Goal: Check status: Check status

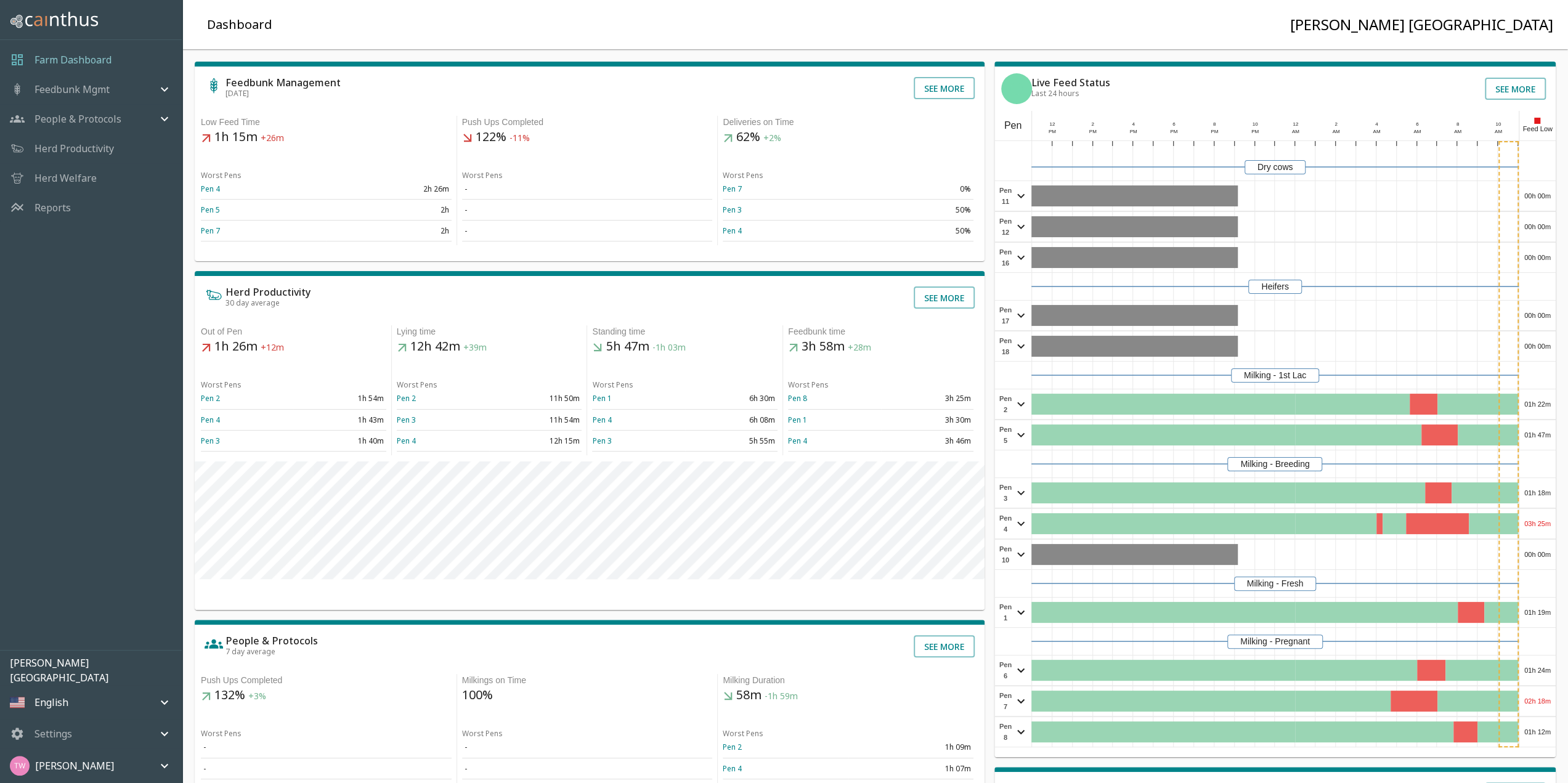
click at [121, 80] on div "Feedbunk Mgmt" at bounding box center [91, 90] width 181 height 30
click at [80, 133] on span "Pen Summary" at bounding box center [109, 135] width 128 height 14
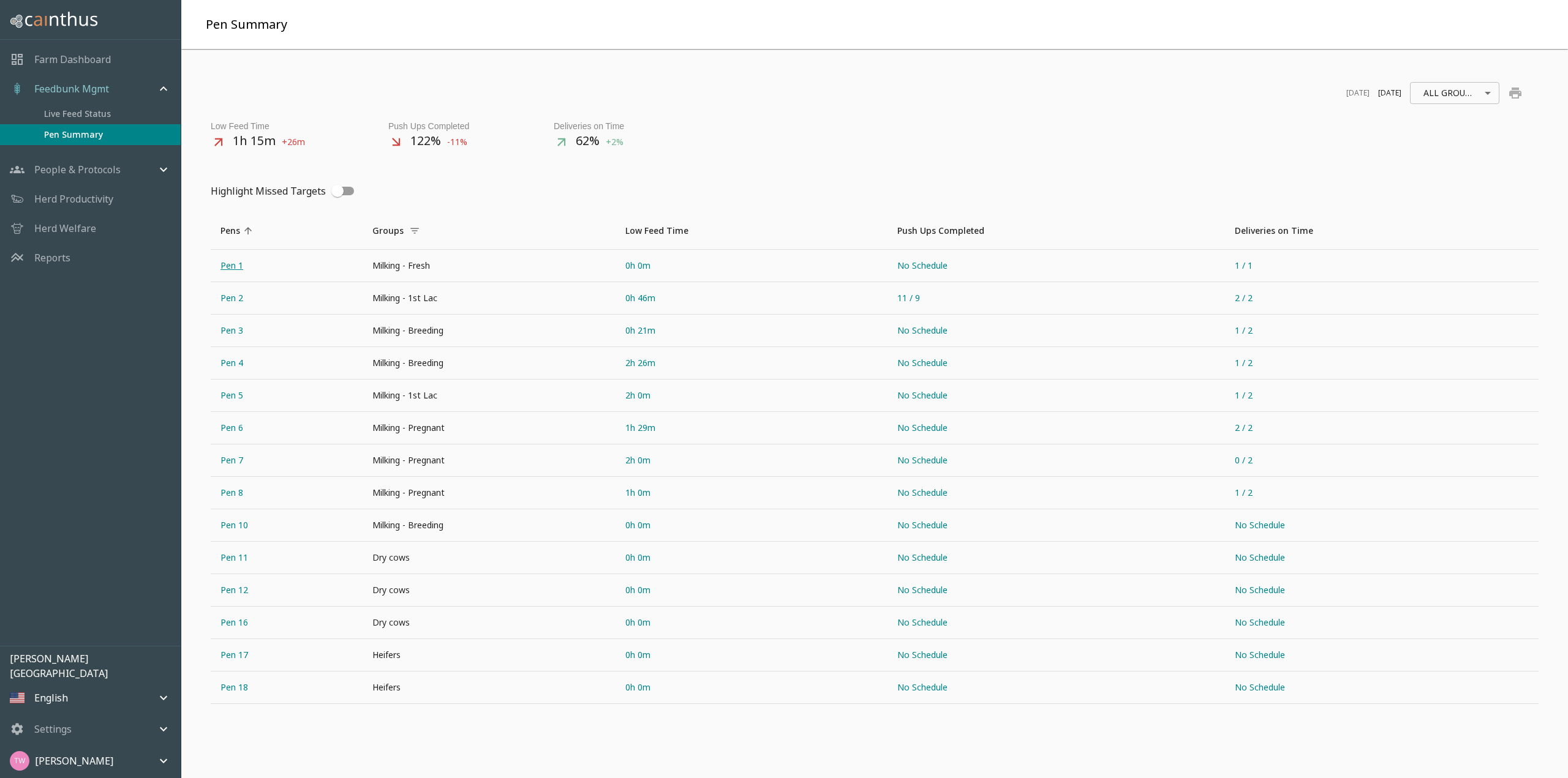
click at [230, 269] on link "Pen 1" at bounding box center [286, 265] width 151 height 32
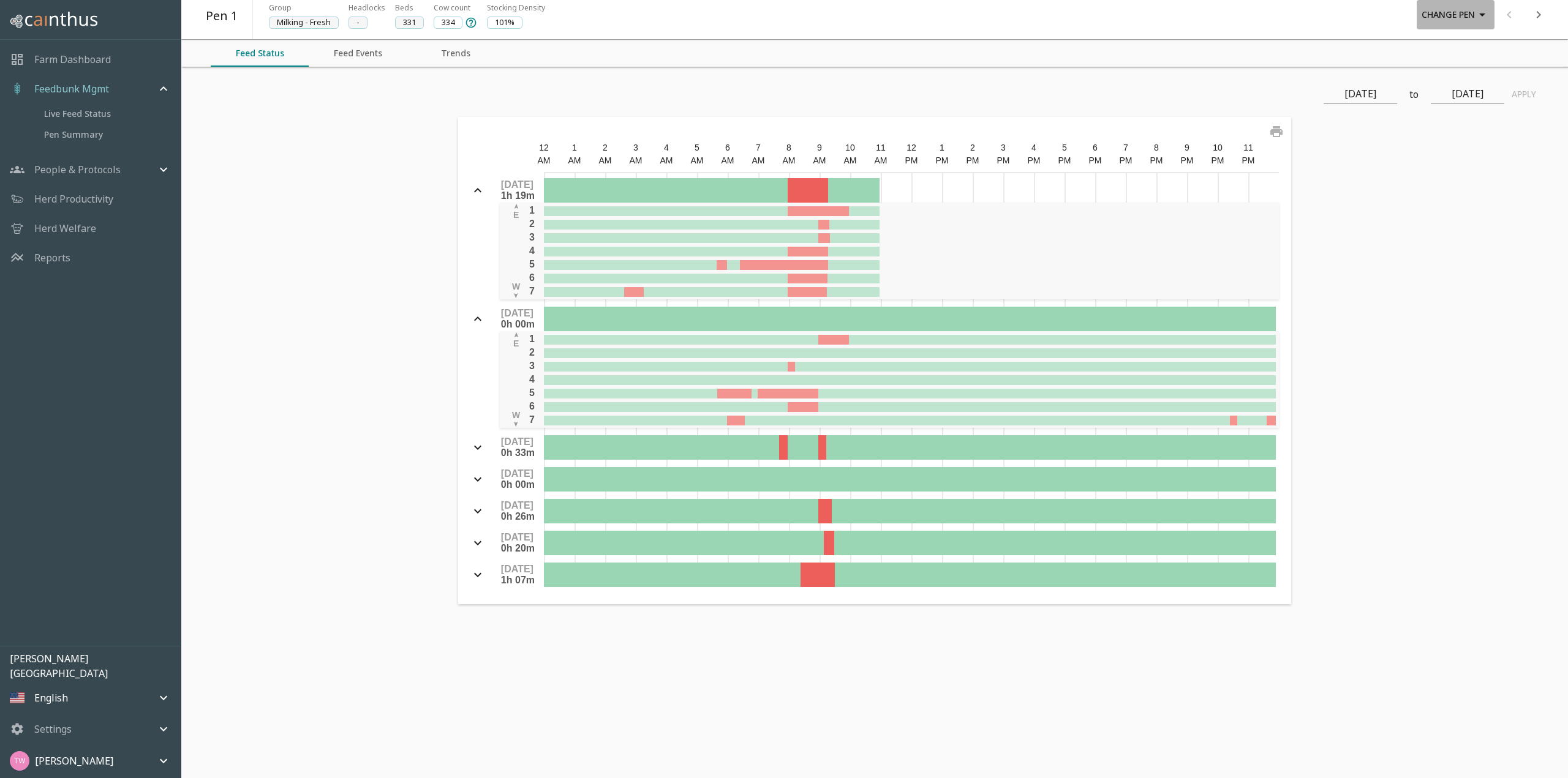
click at [1480, 14] on icon "button" at bounding box center [1482, 15] width 6 height 3
click at [1460, 73] on li "Pen 2" at bounding box center [1454, 67] width 50 height 22
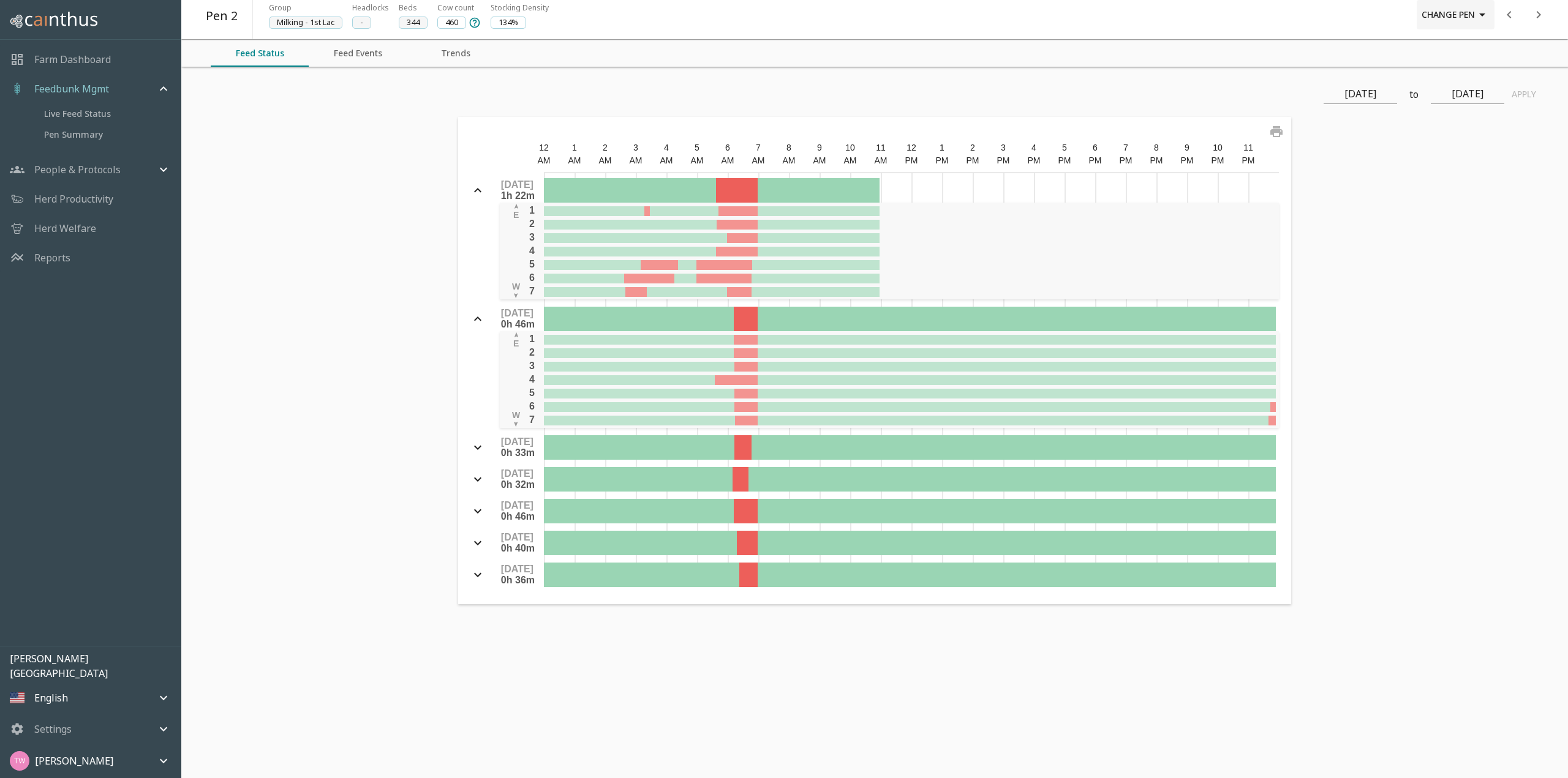
click at [1463, 20] on button "Change Pen" at bounding box center [1455, 15] width 78 height 30
click at [1452, 89] on li "Pen 3" at bounding box center [1454, 89] width 50 height 22
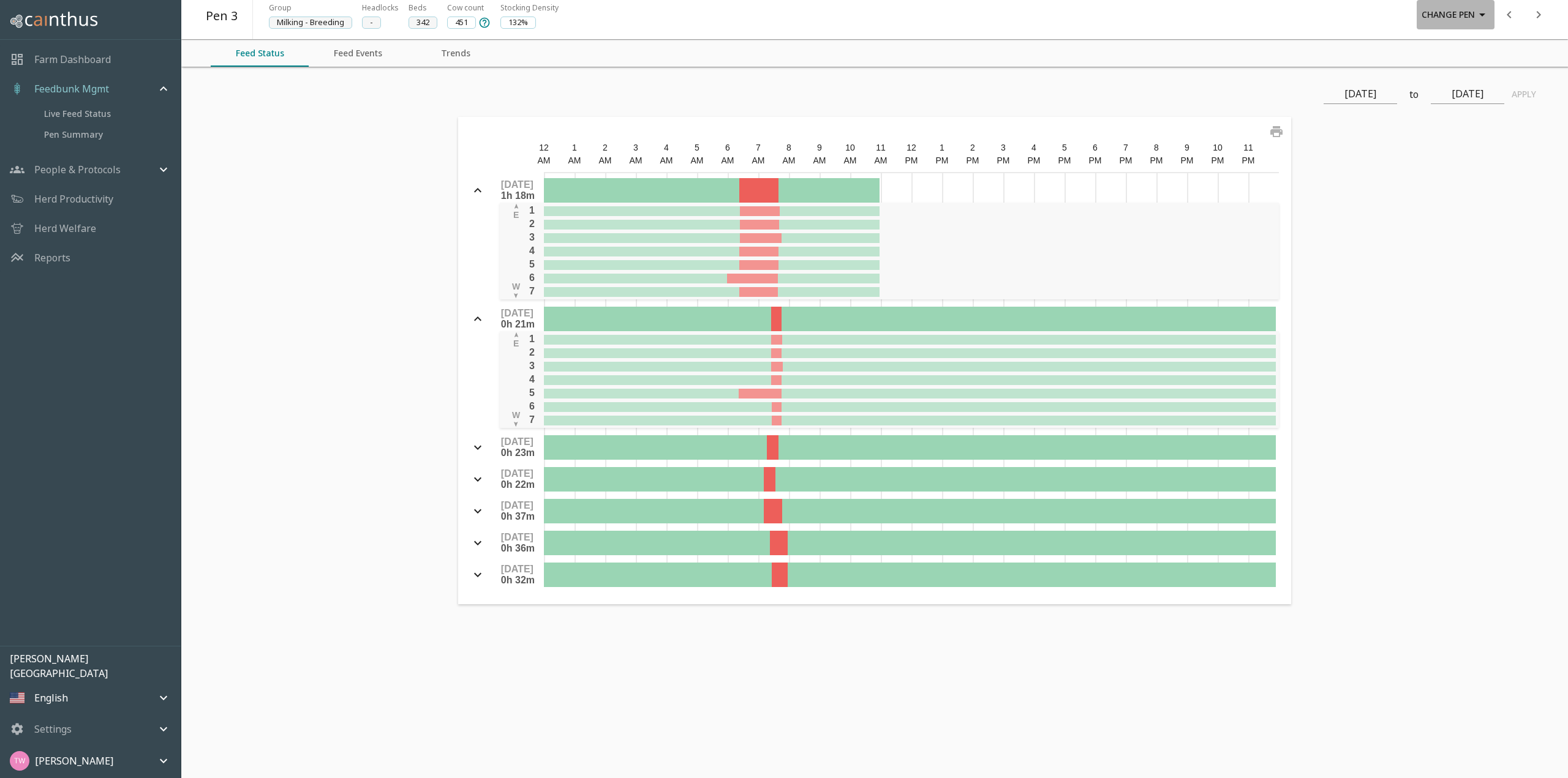
click at [1468, 17] on button "Change Pen" at bounding box center [1455, 15] width 78 height 30
click at [1457, 109] on li "Pen 4" at bounding box center [1454, 111] width 50 height 22
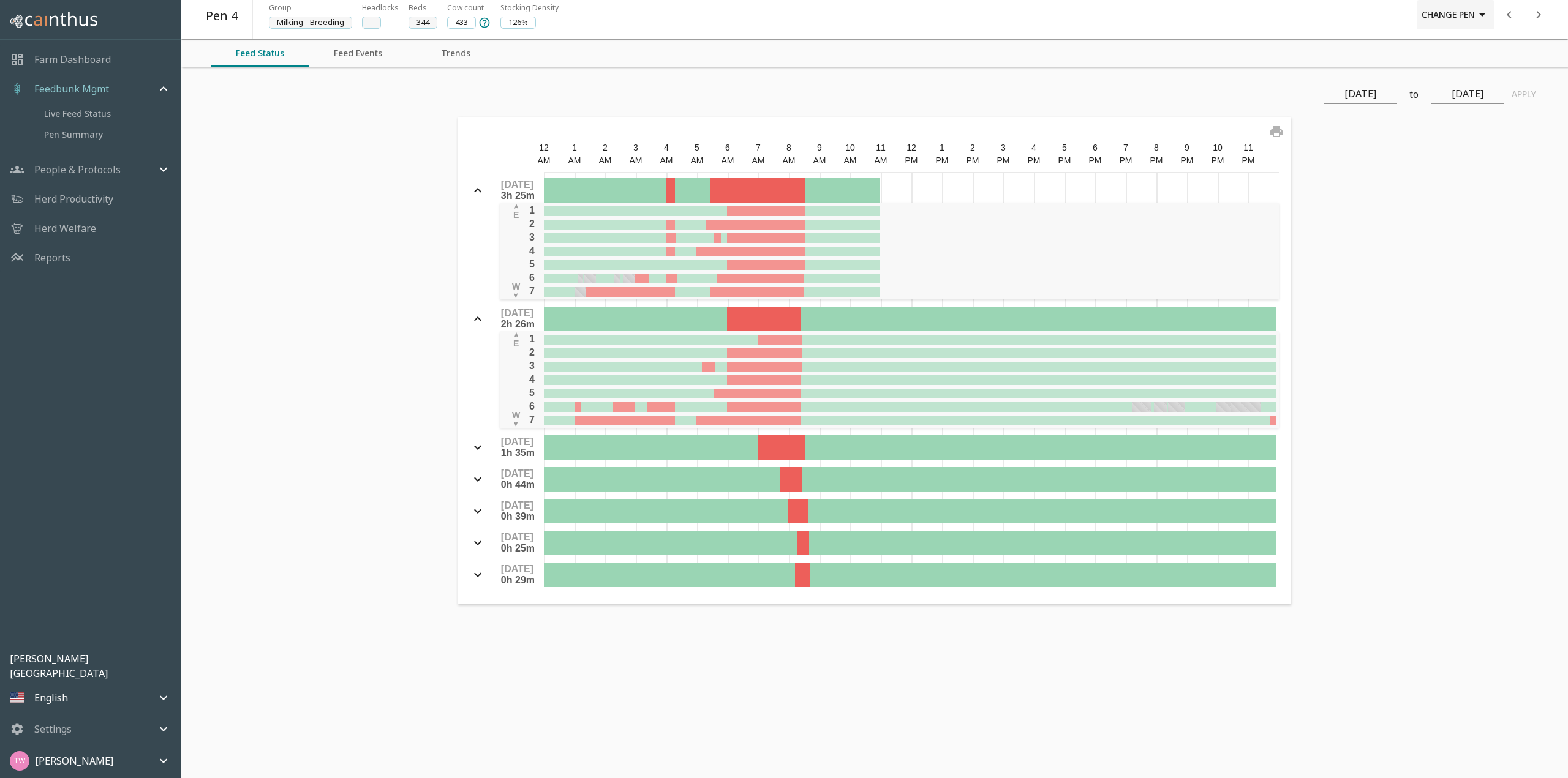
click at [1476, 13] on icon "button" at bounding box center [1482, 14] width 15 height 15
click at [1452, 137] on li "Pen 5" at bounding box center [1454, 134] width 50 height 22
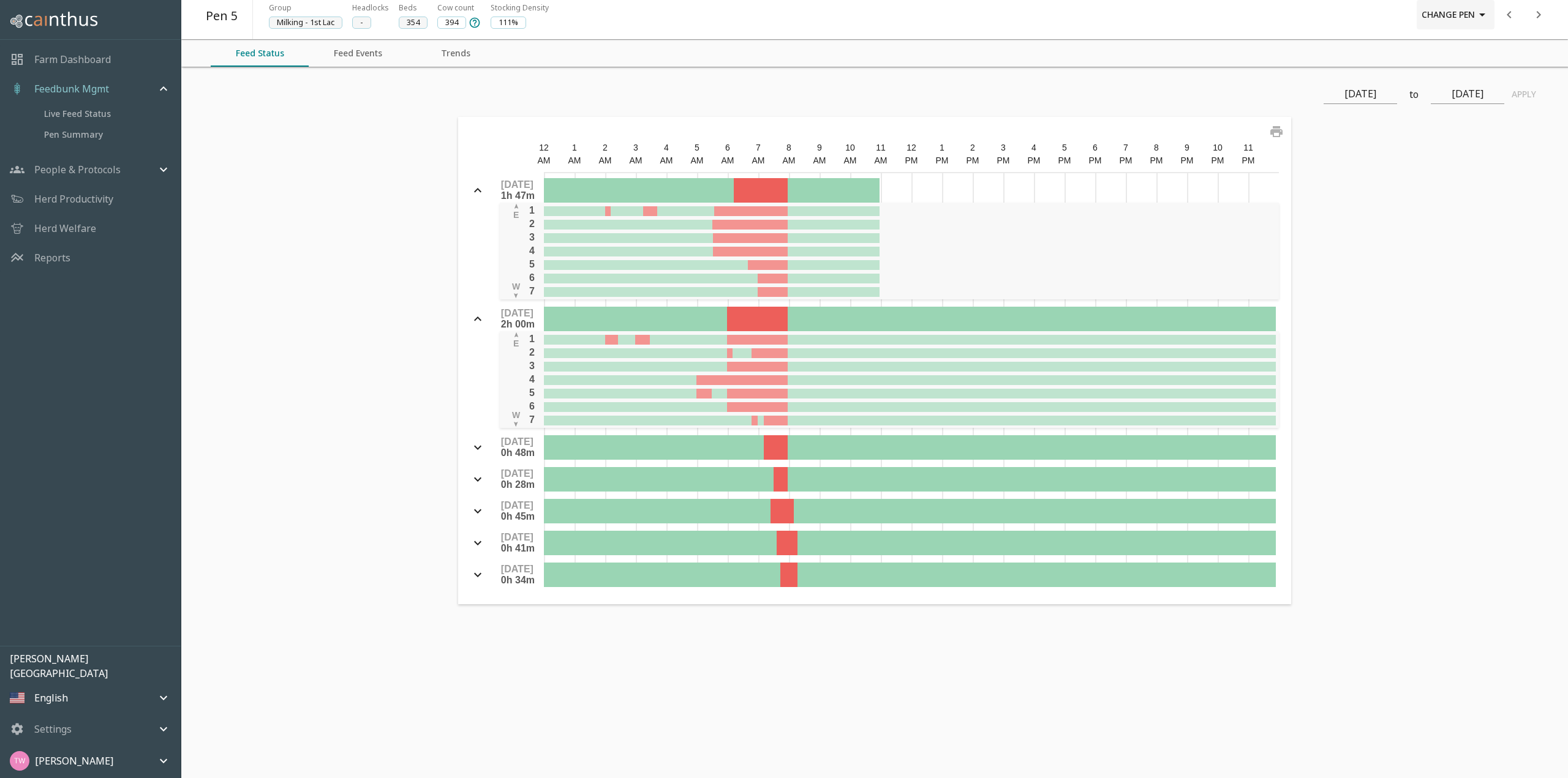
click at [1475, 22] on icon "button" at bounding box center [1482, 14] width 15 height 15
click at [1460, 161] on li "Pen 6" at bounding box center [1454, 155] width 50 height 22
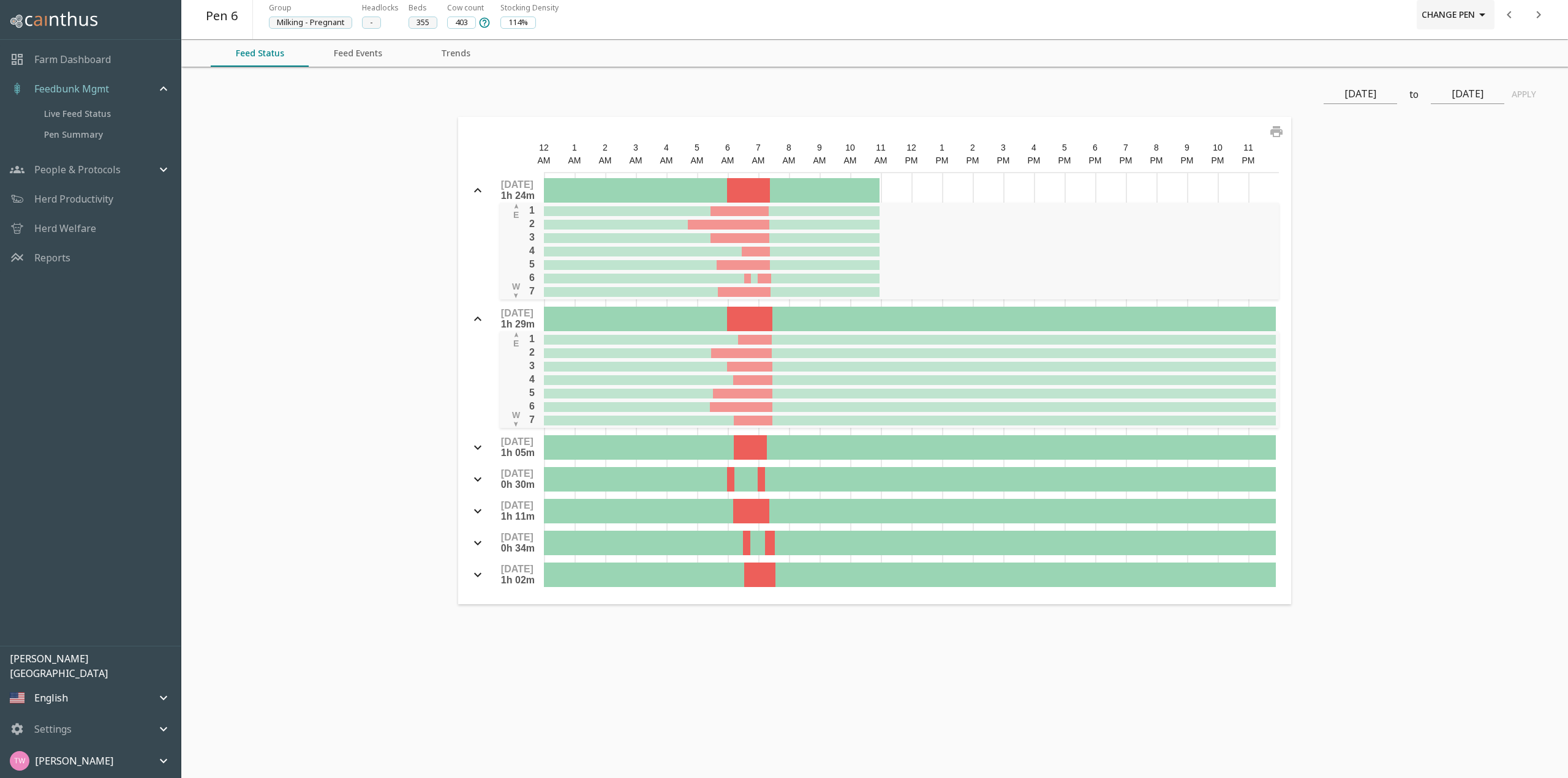
click at [1468, 13] on button "Change Pen" at bounding box center [1455, 15] width 78 height 30
click at [1447, 179] on li "Pen 7" at bounding box center [1454, 177] width 50 height 22
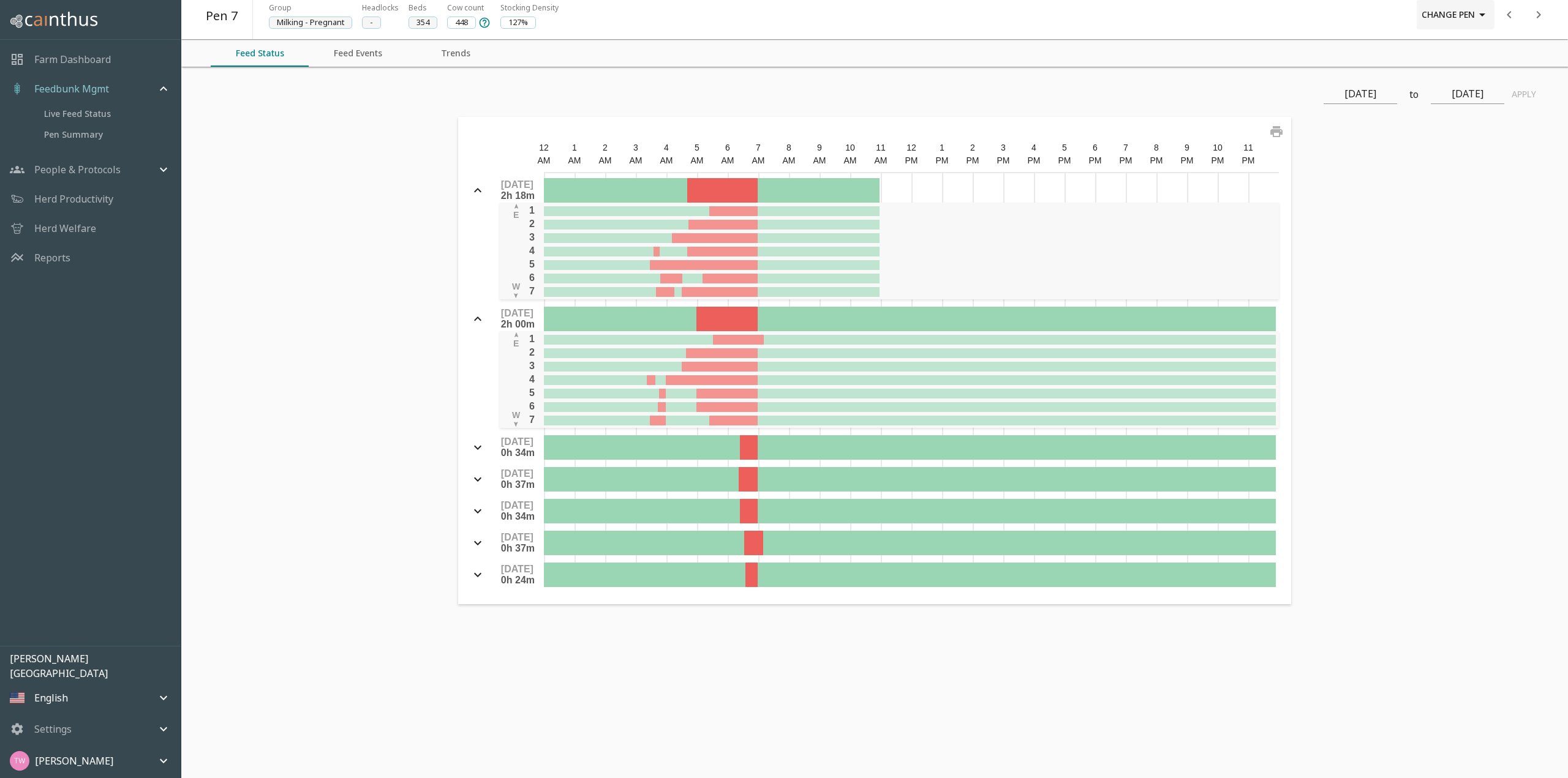
click at [1460, 19] on button "Change Pen" at bounding box center [1455, 15] width 78 height 30
click at [1458, 197] on li "Pen 8" at bounding box center [1454, 200] width 50 height 22
